Goal: Find specific page/section: Find specific page/section

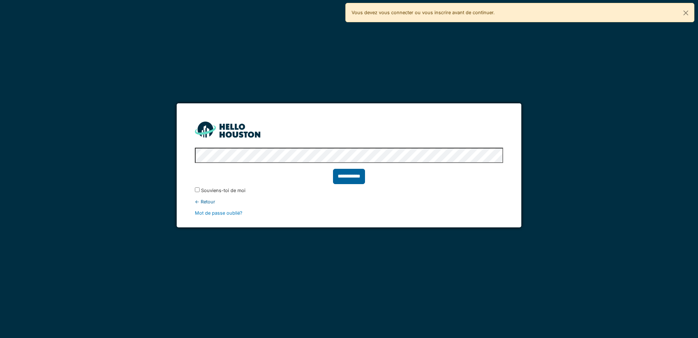
click at [347, 169] on input "**********" at bounding box center [349, 176] width 32 height 15
type input "******"
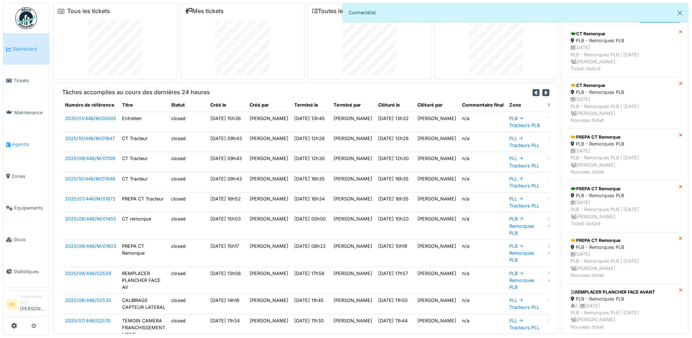
click at [28, 135] on link "Agenda" at bounding box center [26, 144] width 46 height 32
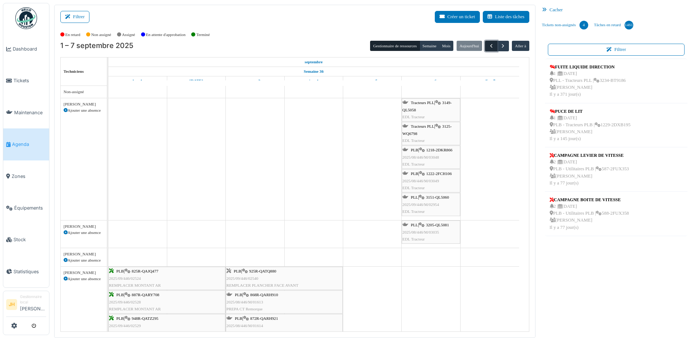
click at [488, 44] on span "button" at bounding box center [491, 46] width 6 height 6
